Goal: Information Seeking & Learning: Learn about a topic

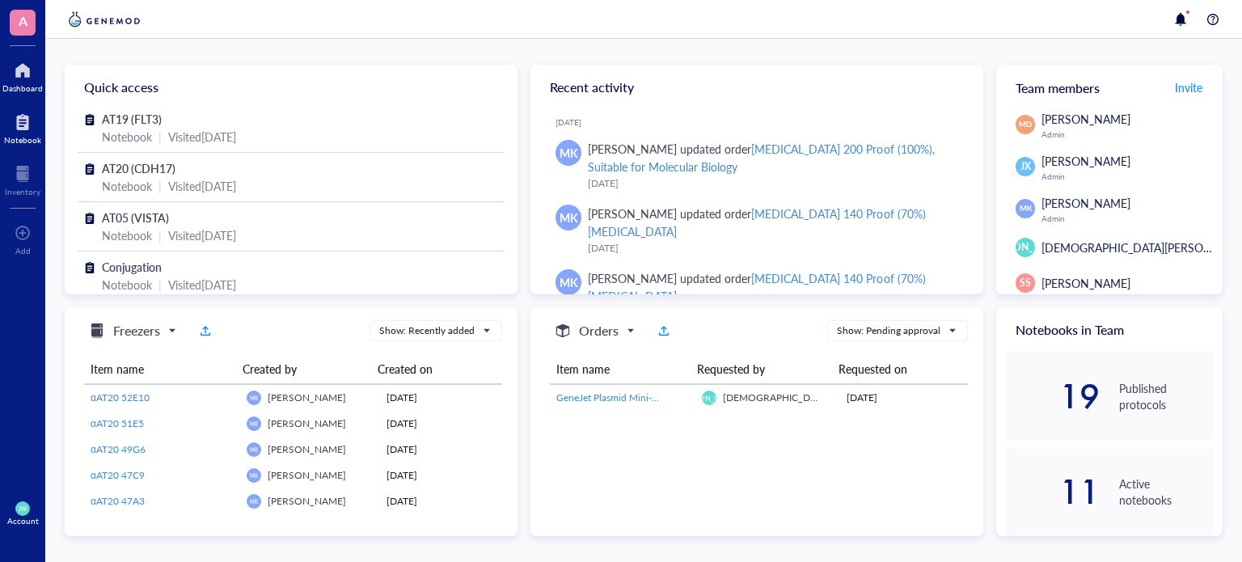
click at [15, 145] on div "Notebook" at bounding box center [22, 126] width 45 height 45
click at [13, 142] on div "Notebook" at bounding box center [22, 140] width 37 height 10
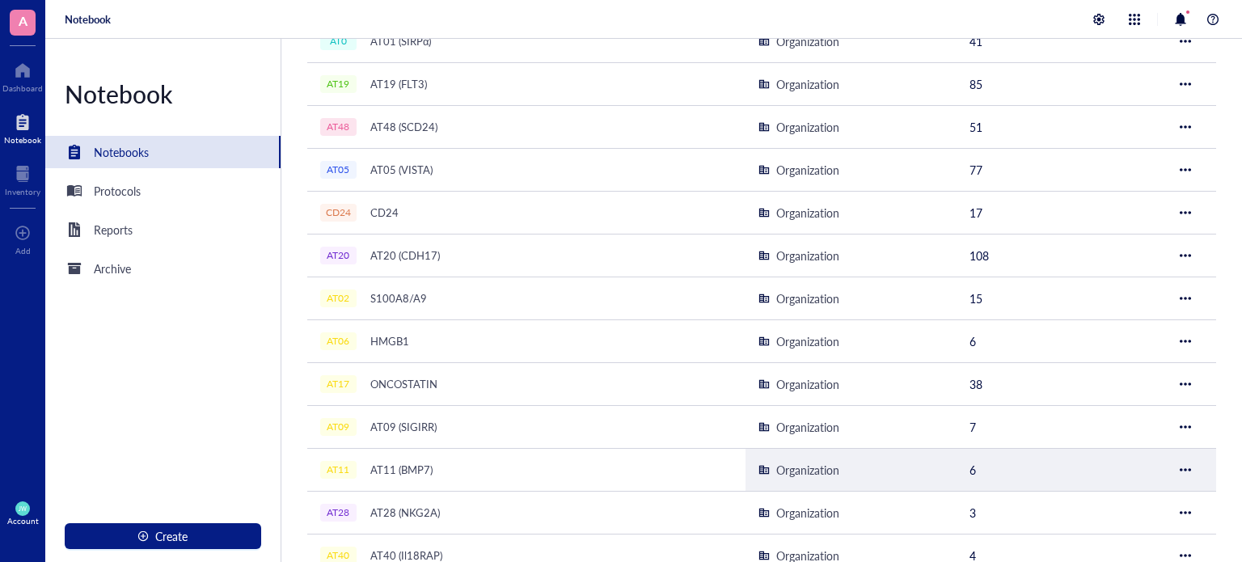
scroll to position [226, 0]
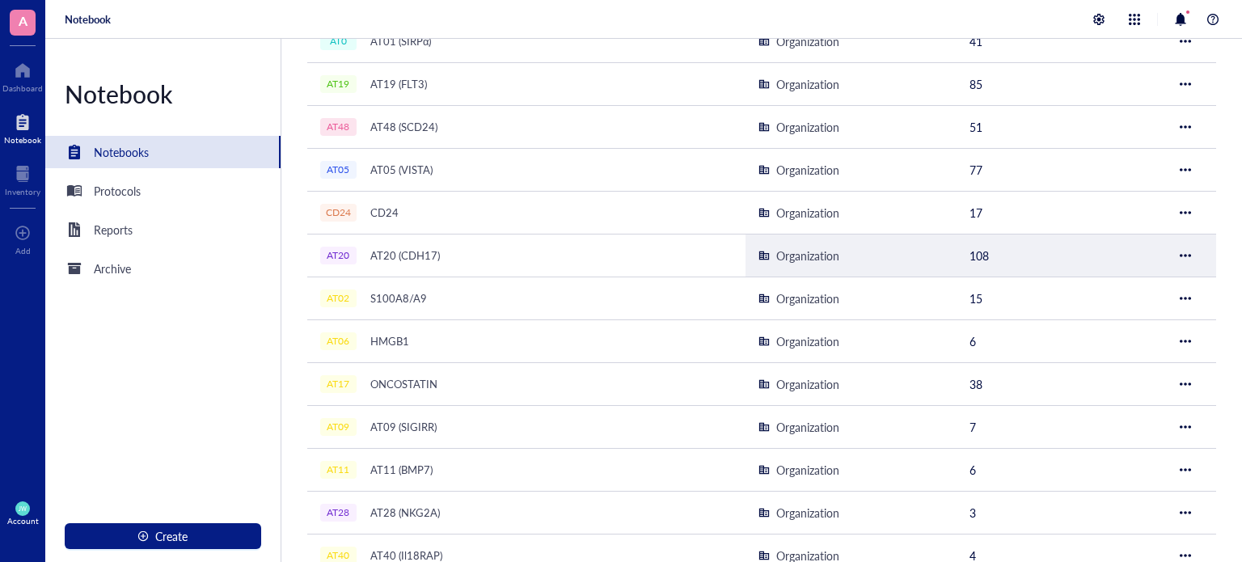
click at [404, 251] on div "AT20 (CDH17)" at bounding box center [405, 255] width 84 height 23
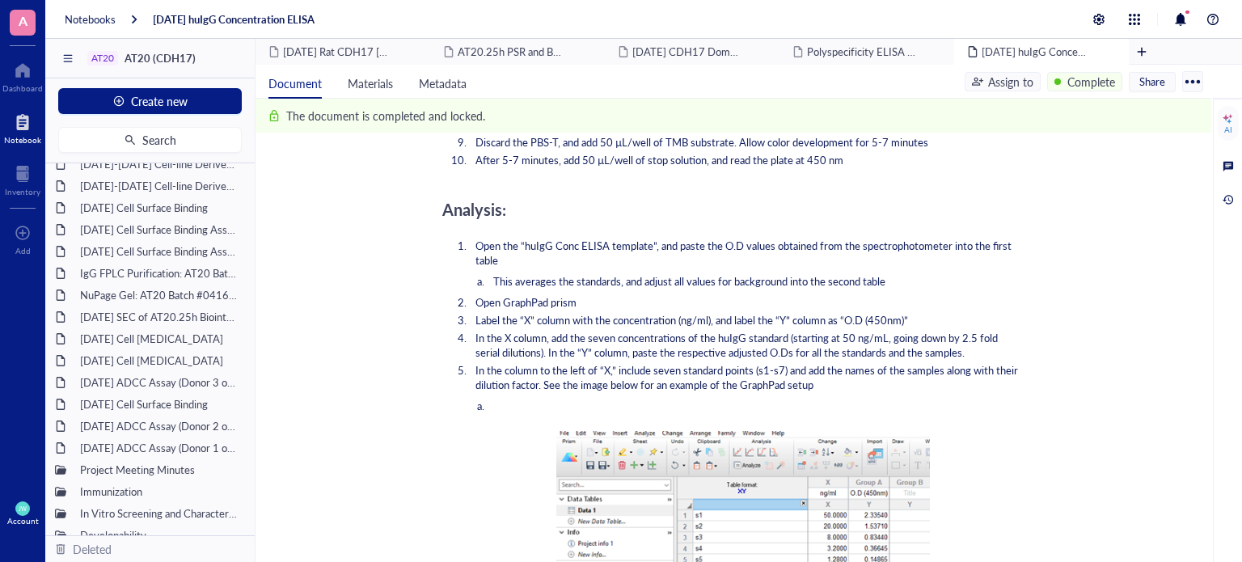
scroll to position [1002, 0]
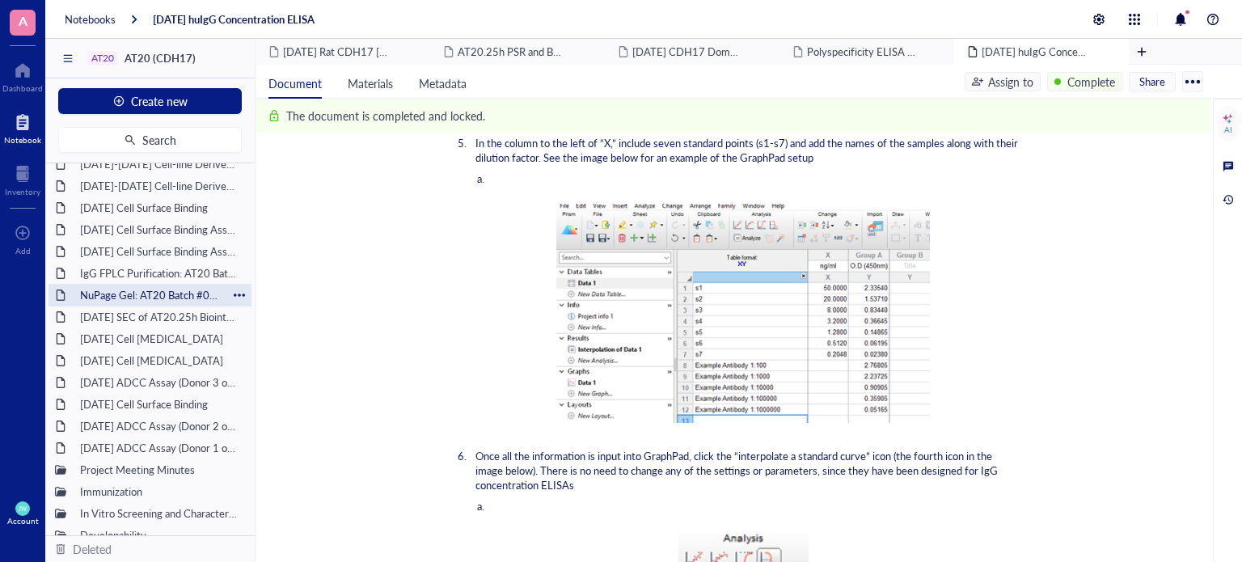
click at [142, 289] on div "NuPage Gel: AT20 Batch #04162025, #051525, #060325" at bounding box center [150, 295] width 154 height 23
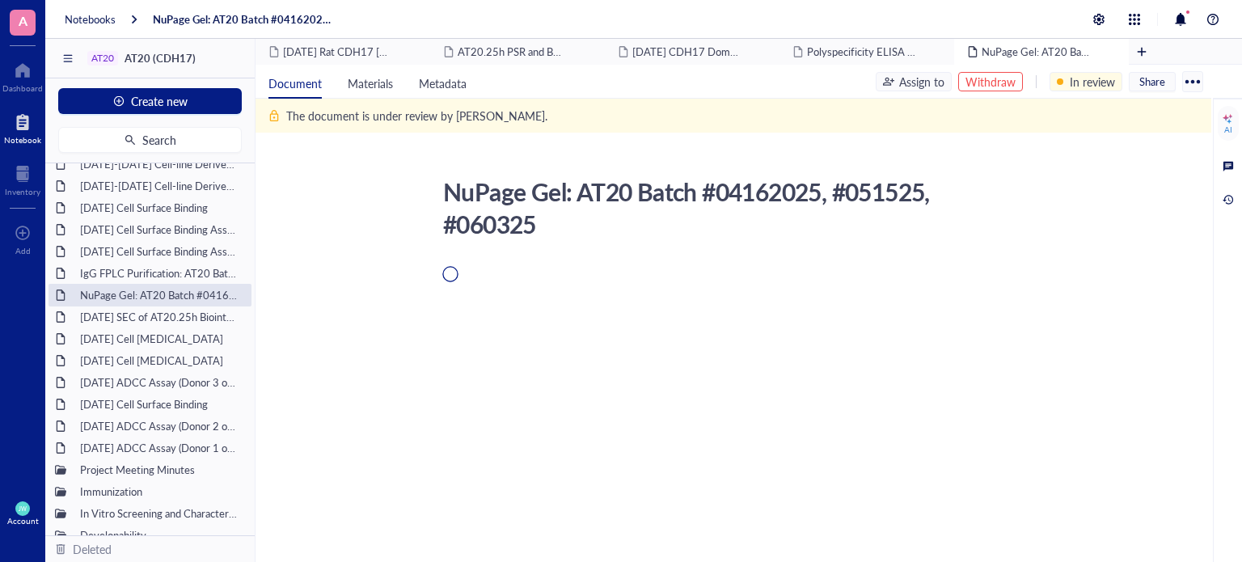
click at [54, 60] on div "AT20 AT20 (CDH17)" at bounding box center [149, 59] width 209 height 40
click at [61, 56] on div at bounding box center [67, 58] width 25 height 26
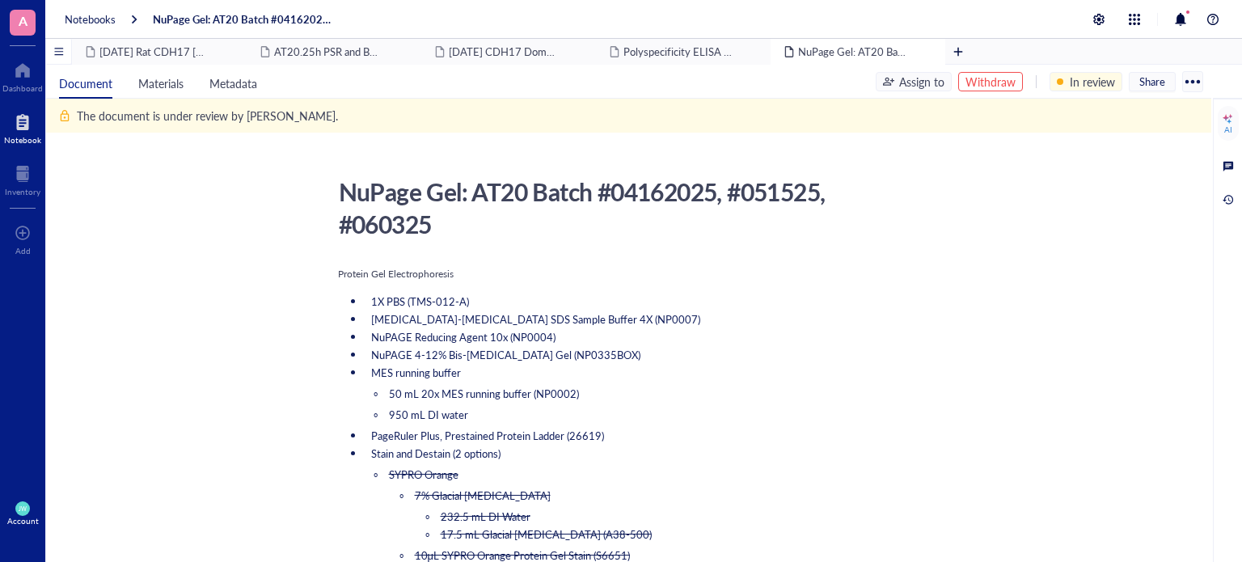
click at [66, 53] on div at bounding box center [58, 51] width 25 height 25
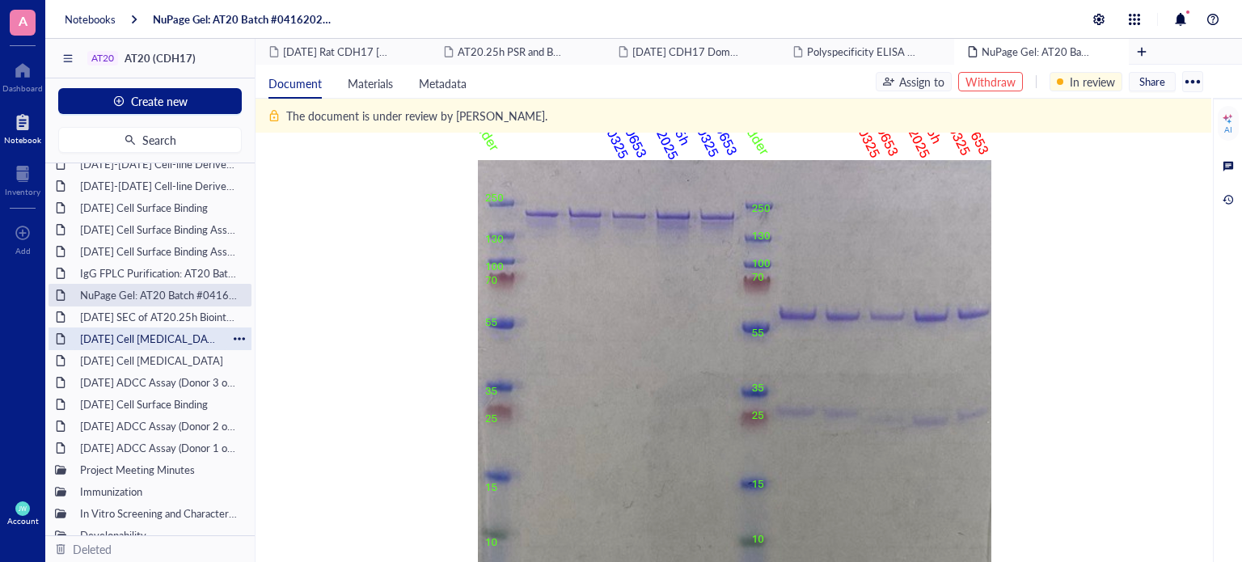
scroll to position [161, 0]
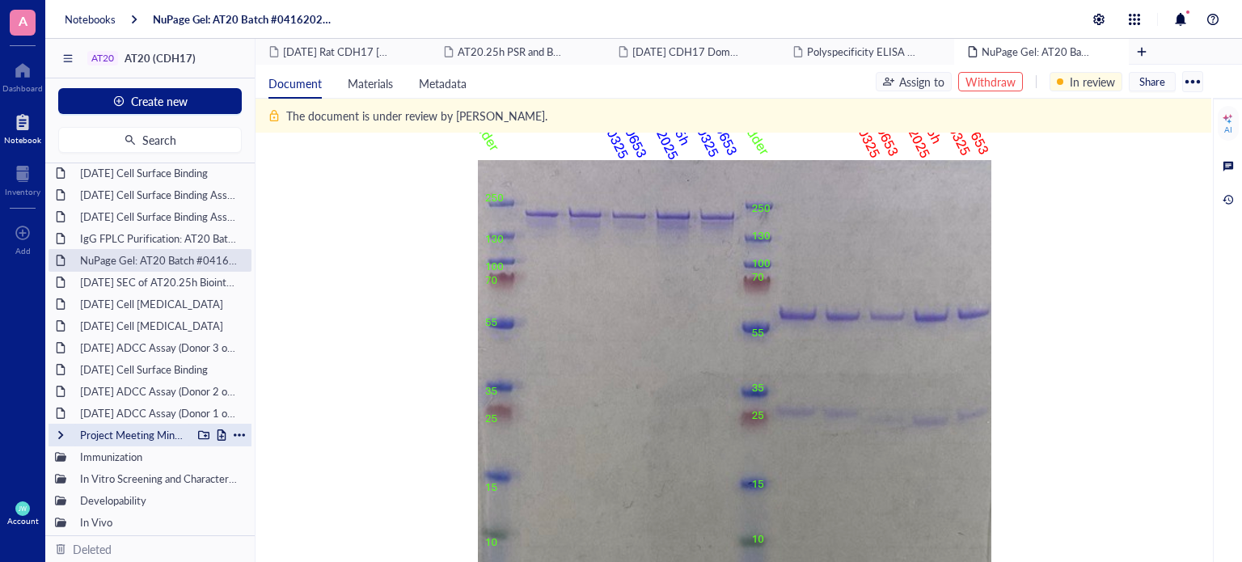
click at [111, 432] on div "Project Meeting Minutes" at bounding box center [132, 435] width 119 height 23
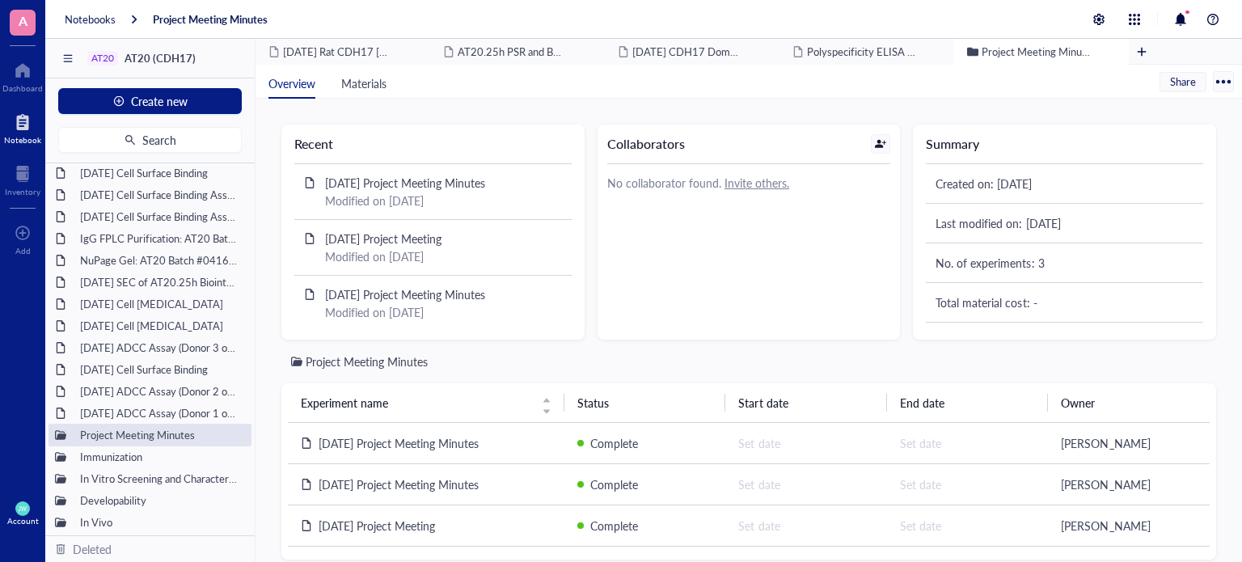
scroll to position [22, 0]
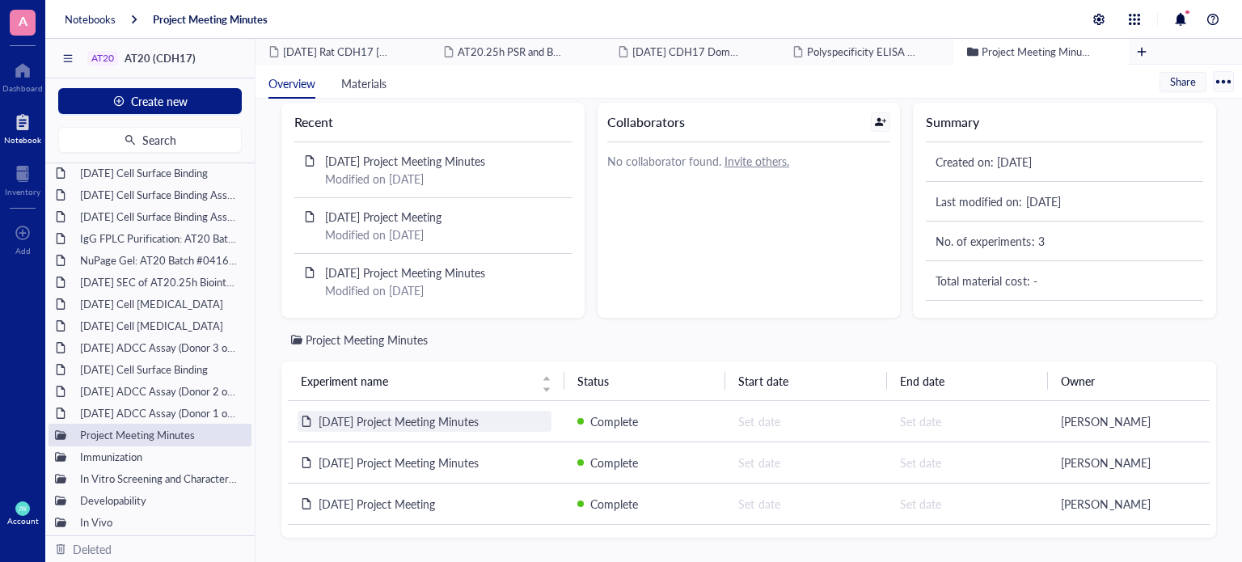
click at [432, 426] on span "[DATE] Project Meeting Minutes" at bounding box center [399, 421] width 160 height 16
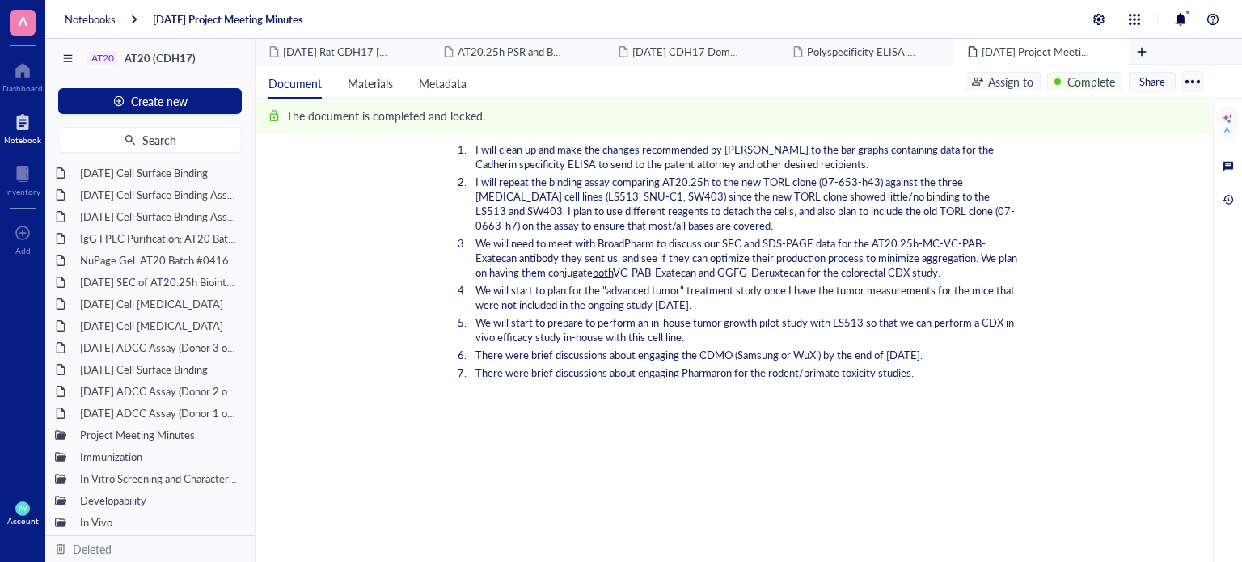
scroll to position [168, 0]
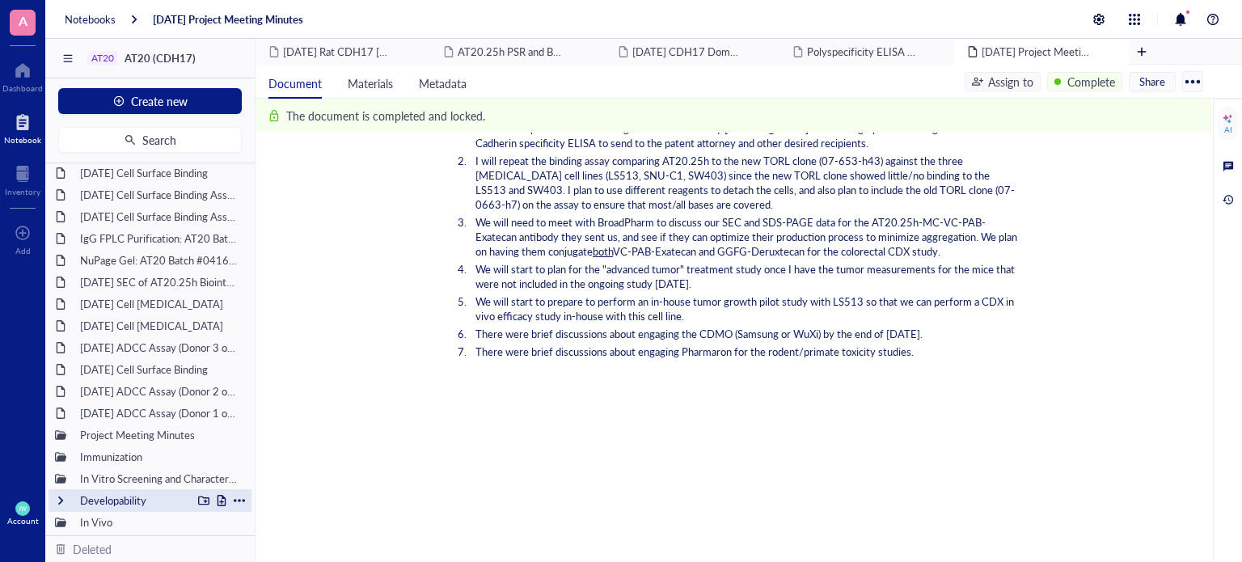
click at [113, 497] on div "Developability" at bounding box center [132, 500] width 119 height 23
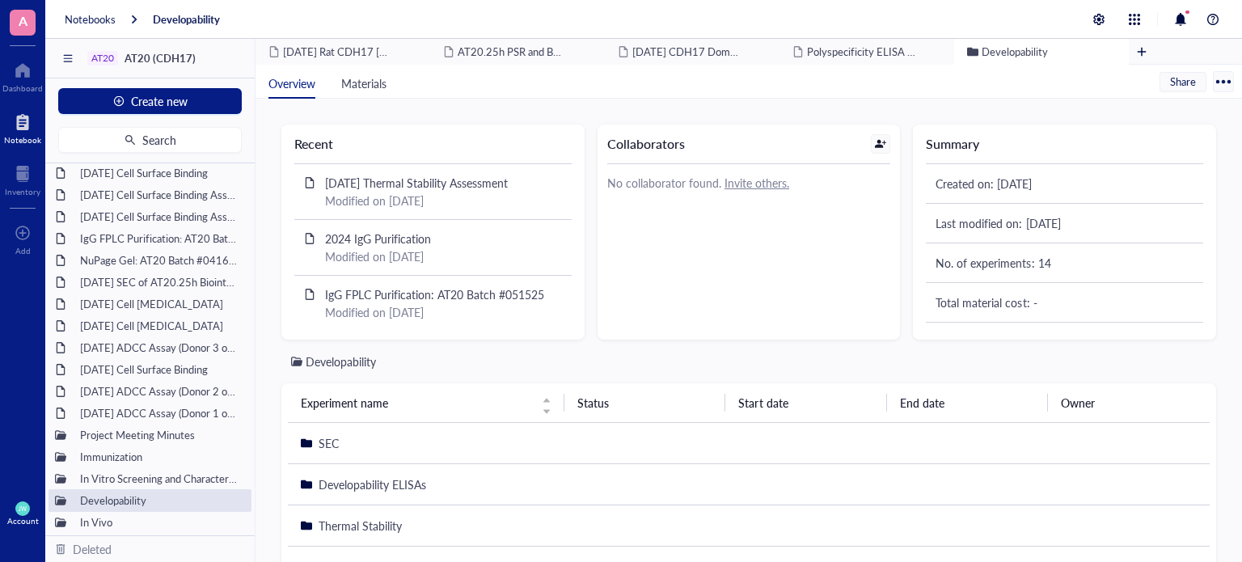
scroll to position [103, 0]
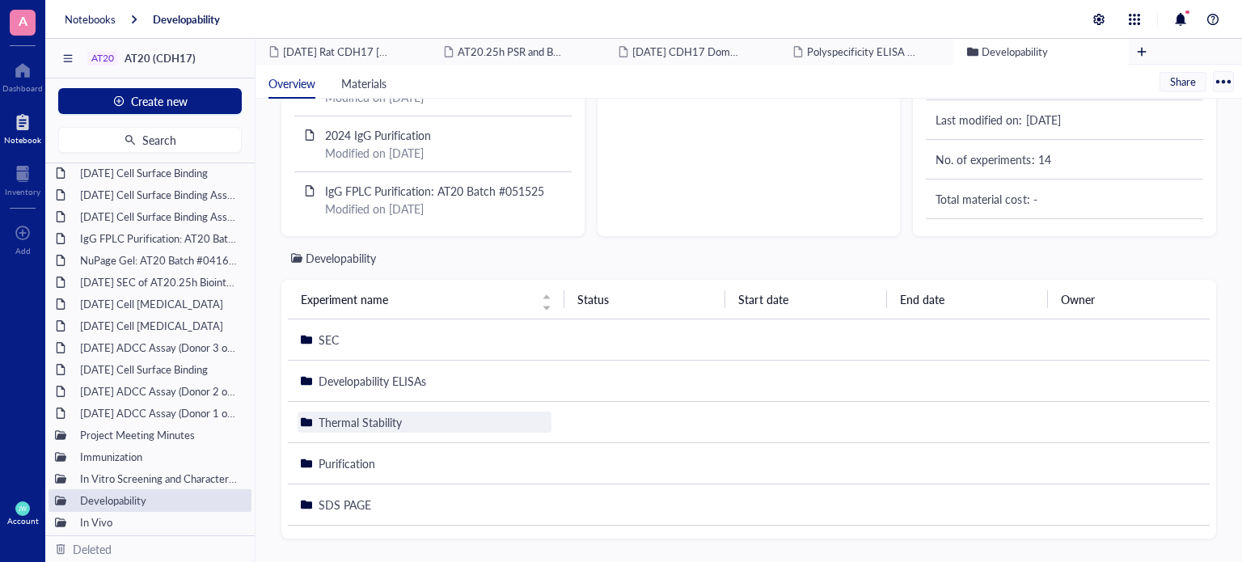
click at [340, 420] on span "Thermal Stability" at bounding box center [360, 422] width 83 height 16
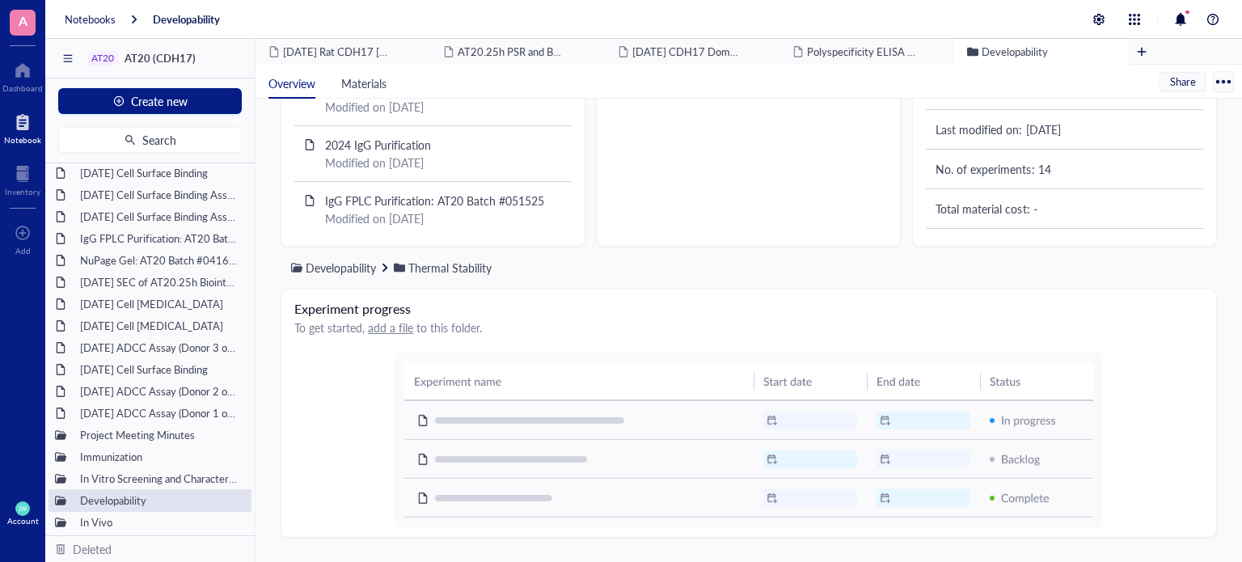
scroll to position [0, 0]
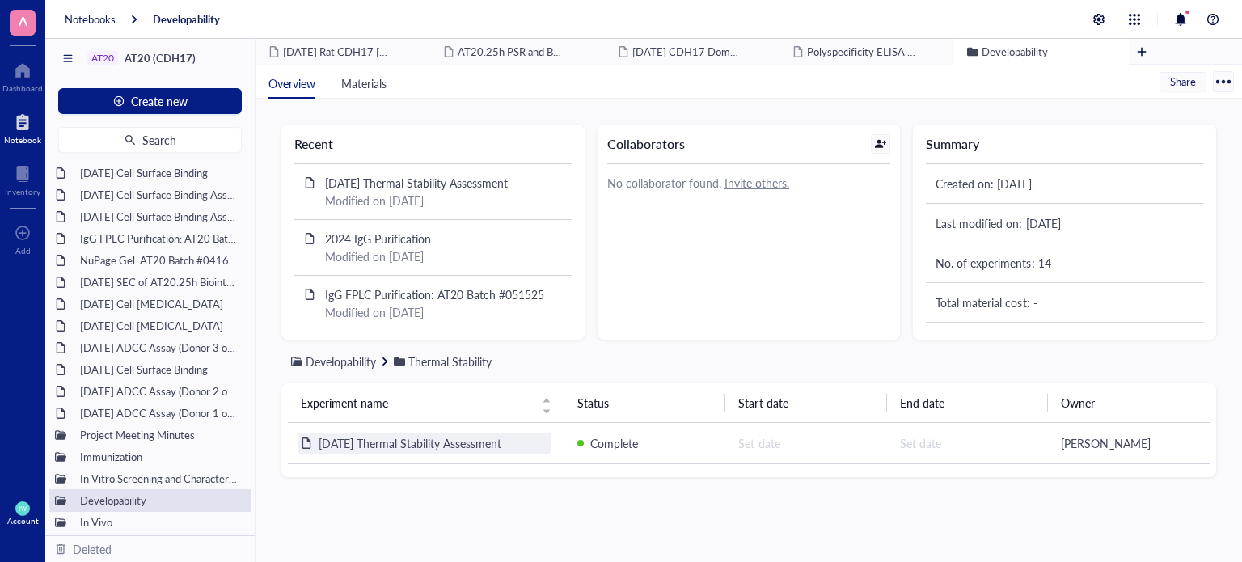
click at [445, 450] on div "[DATE] Thermal Stability Assessment" at bounding box center [424, 442] width 254 height 21
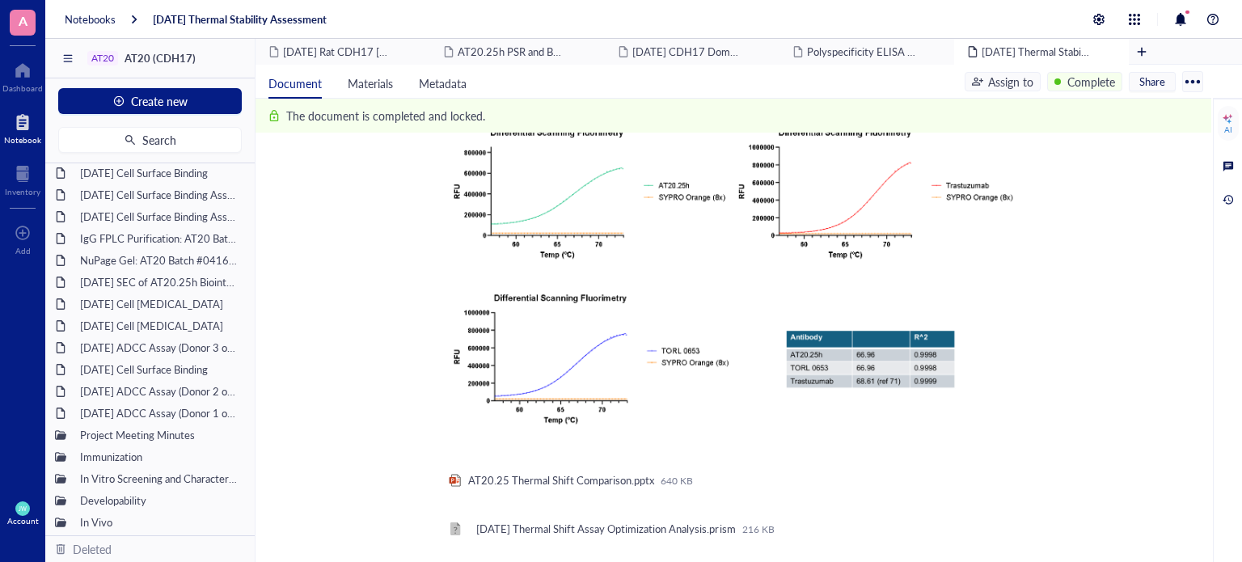
scroll to position [691, 0]
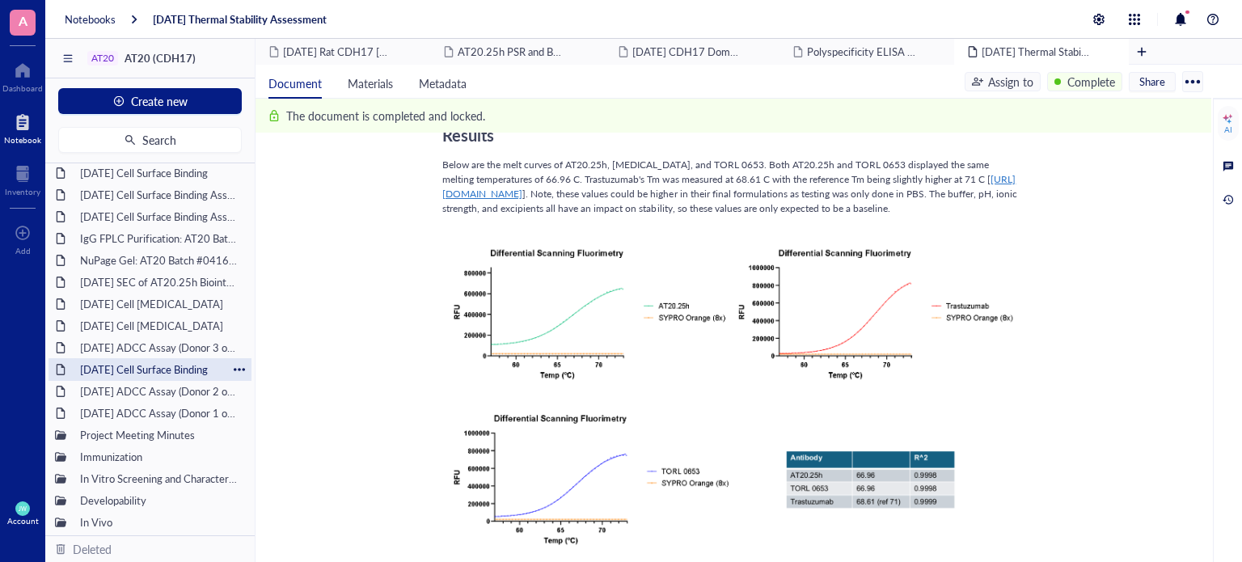
drag, startPoint x: 166, startPoint y: 373, endPoint x: 141, endPoint y: 357, distance: 29.8
click at [141, 355] on div "[DATE] ADCC Assay (Donor 3 out of 3)" at bounding box center [159, 347] width 172 height 23
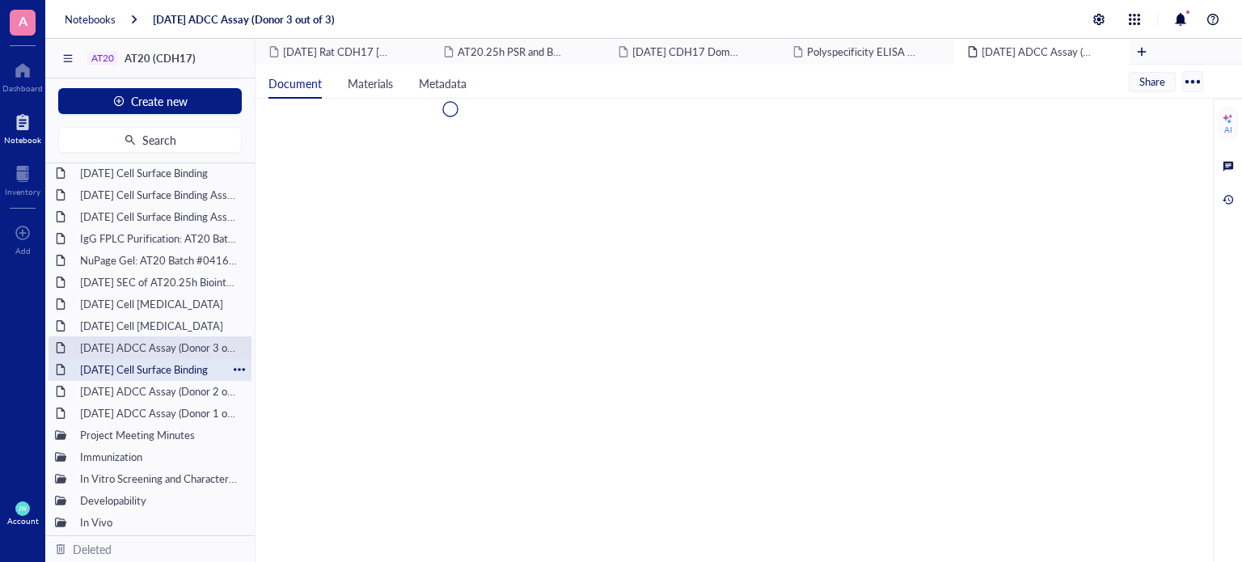
click at [141, 363] on div "[DATE] Cell Surface Binding" at bounding box center [150, 369] width 154 height 23
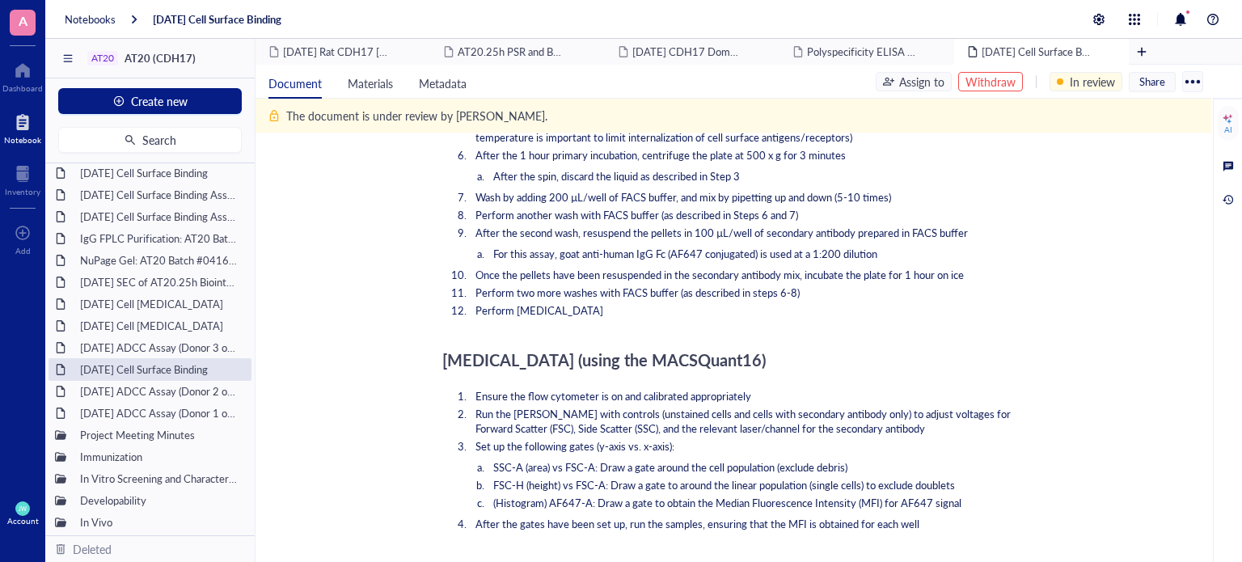
scroll to position [1971, 0]
